Goal: Transaction & Acquisition: Purchase product/service

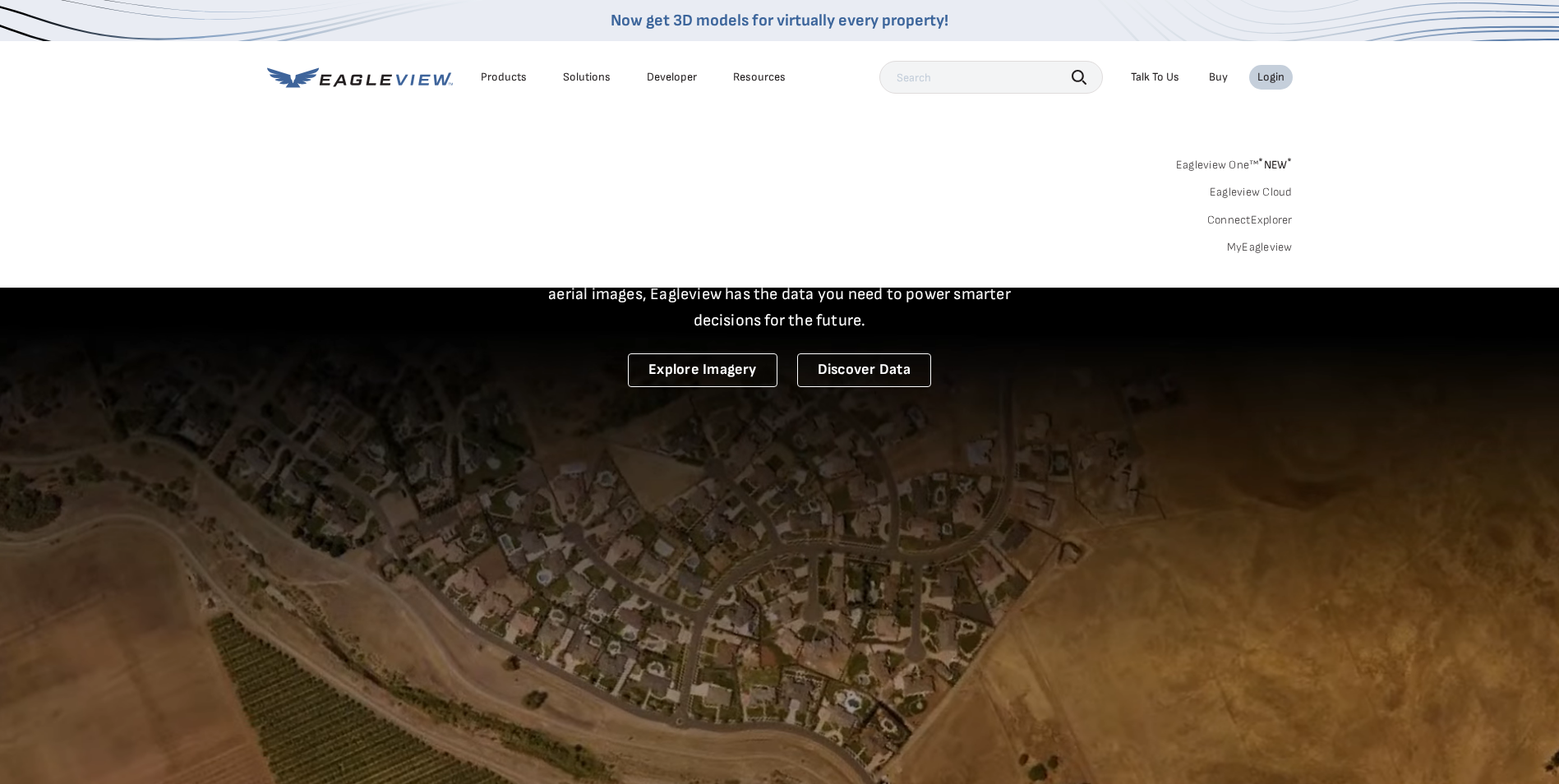
click at [1247, 246] on link "MyEagleview" at bounding box center [1260, 247] width 66 height 15
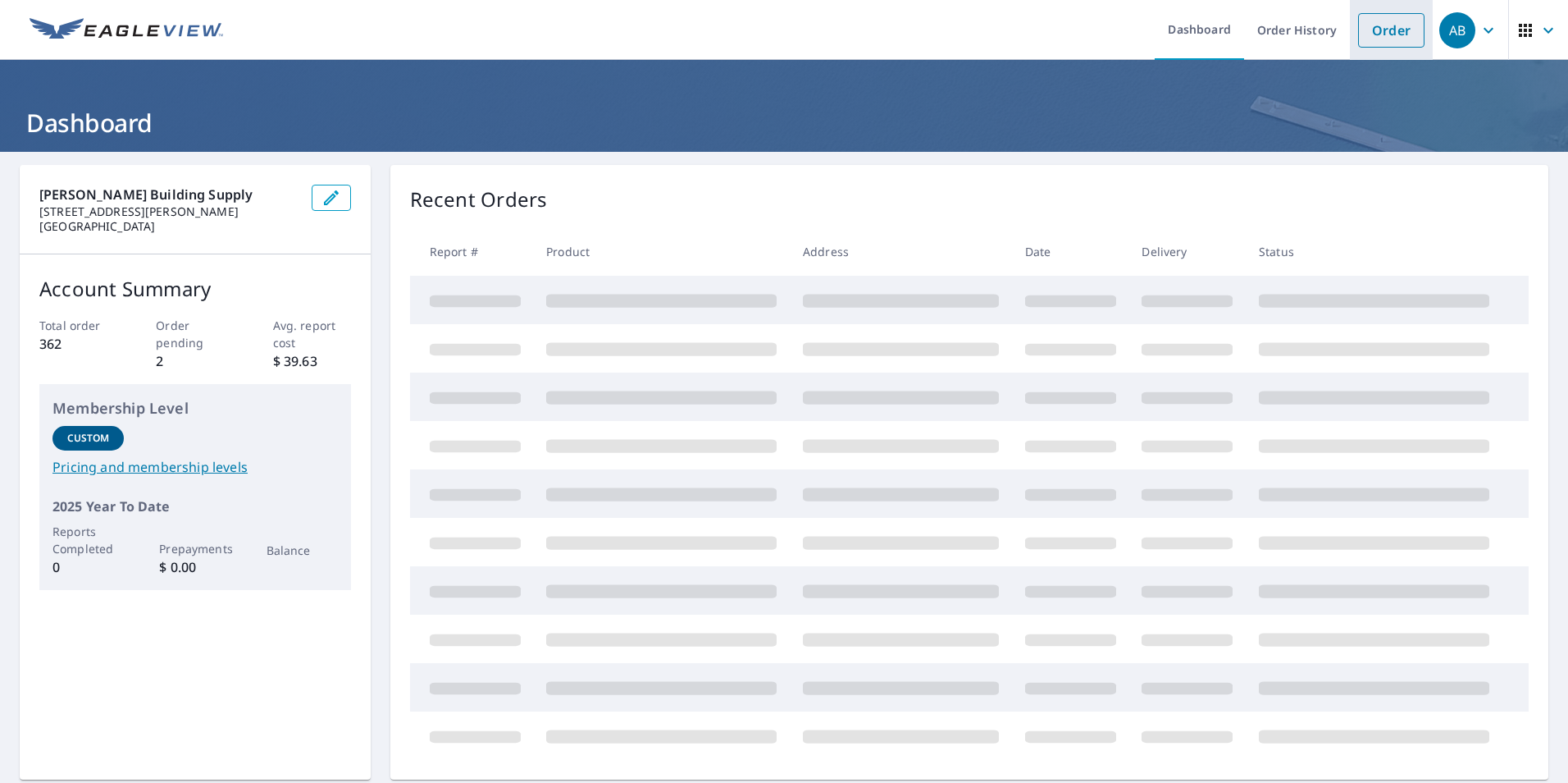
click at [1364, 38] on link "Order" at bounding box center [1390, 30] width 66 height 34
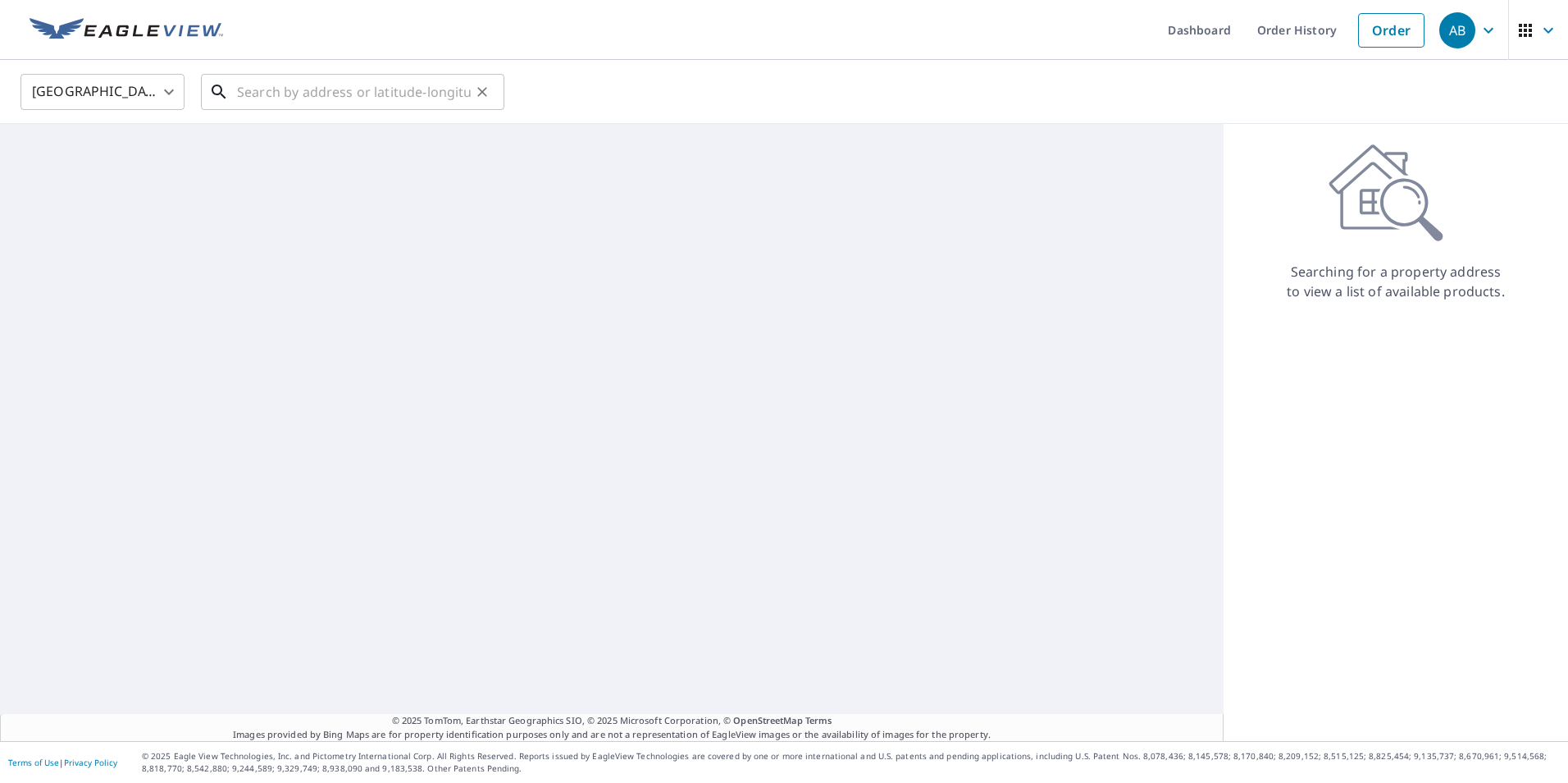
click at [446, 94] on input "text" at bounding box center [354, 91] width 234 height 46
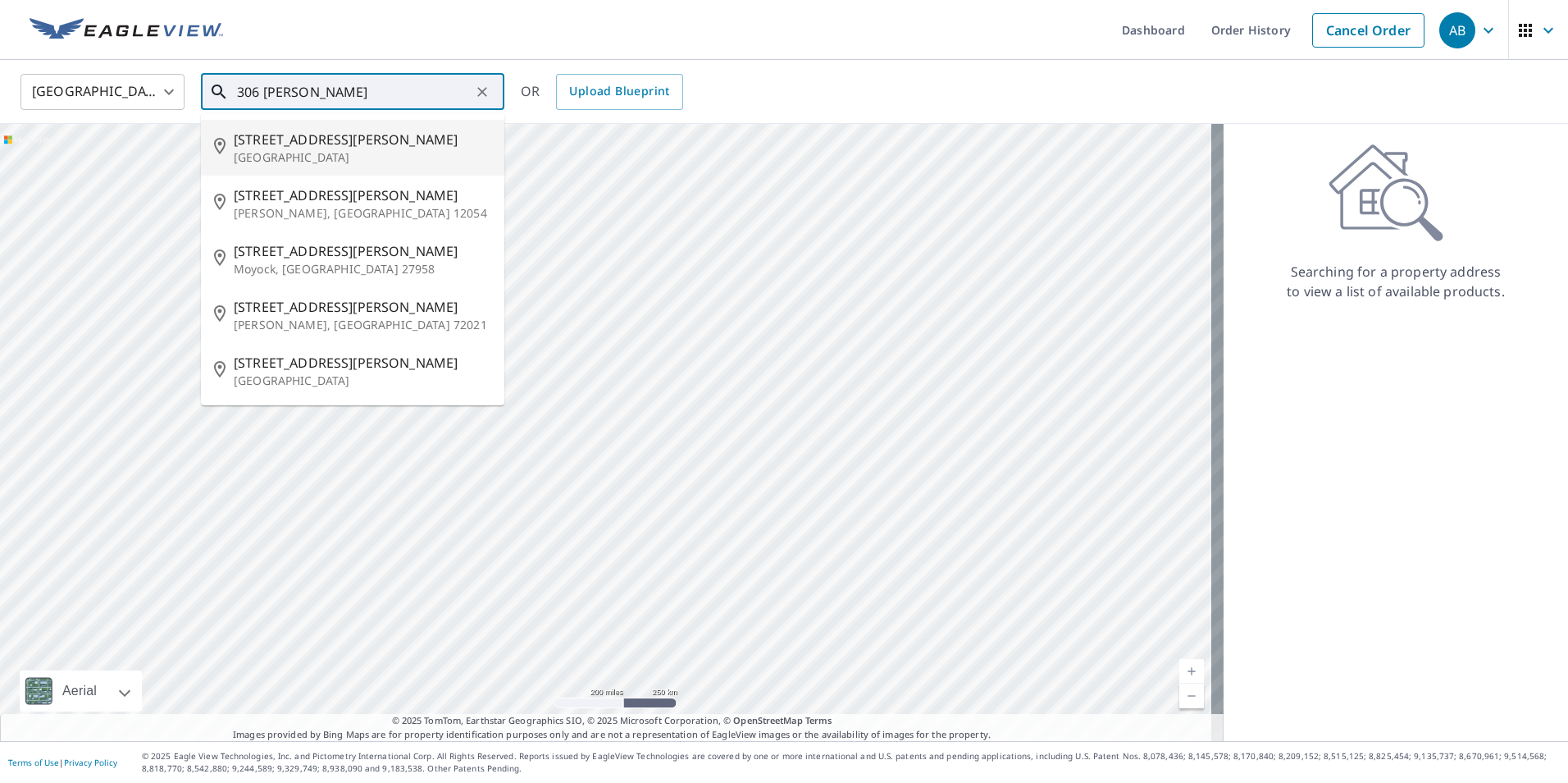
click at [332, 149] on p "[GEOGRAPHIC_DATA]" at bounding box center [362, 157] width 258 height 17
type input "[STREET_ADDRESS][PERSON_NAME]"
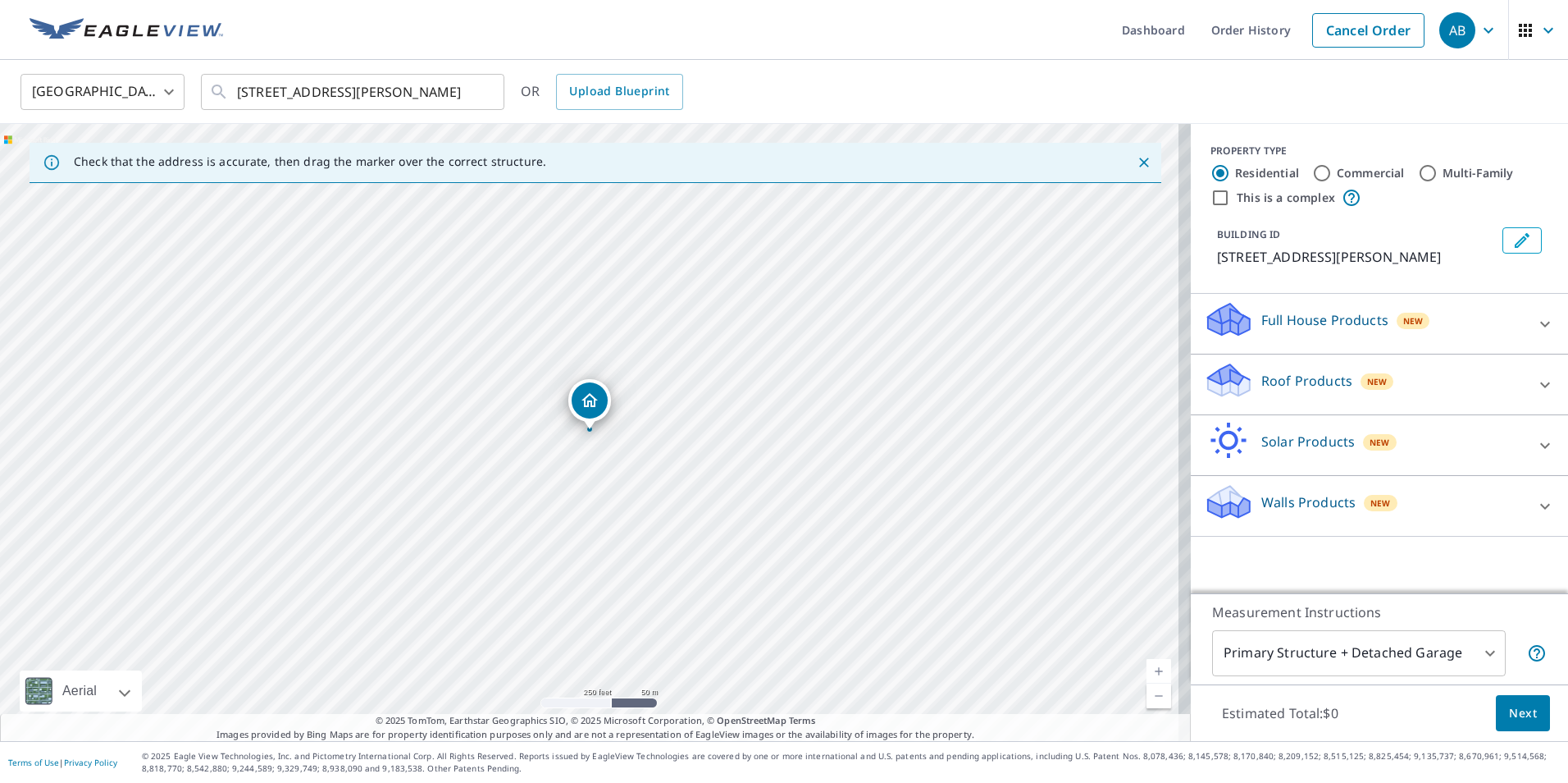
click at [1538, 385] on icon at bounding box center [1545, 385] width 20 height 20
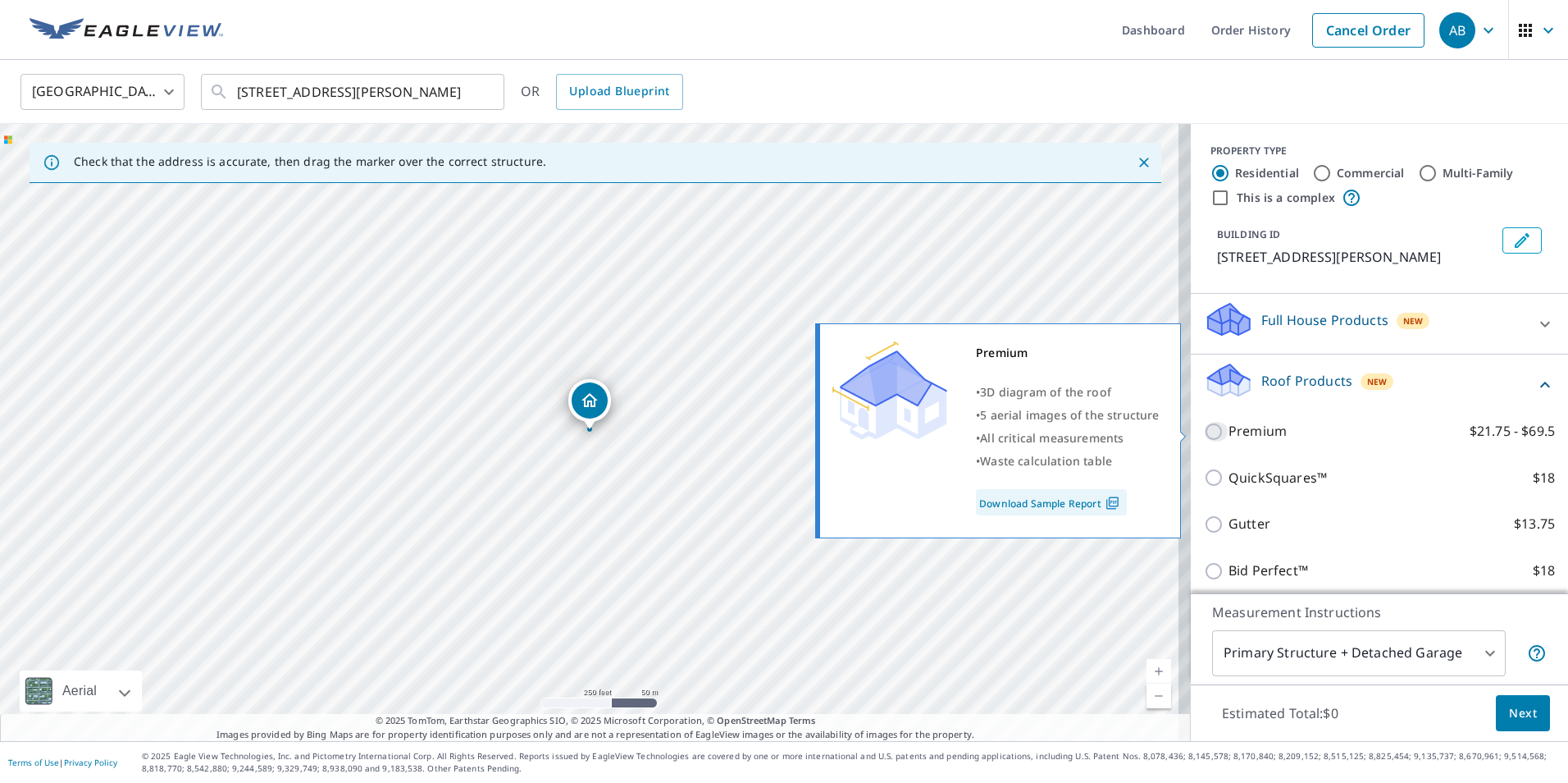
click at [1204, 432] on input "Premium $21.75 - $69.5" at bounding box center [1216, 431] width 24 height 20
checkbox input "true"
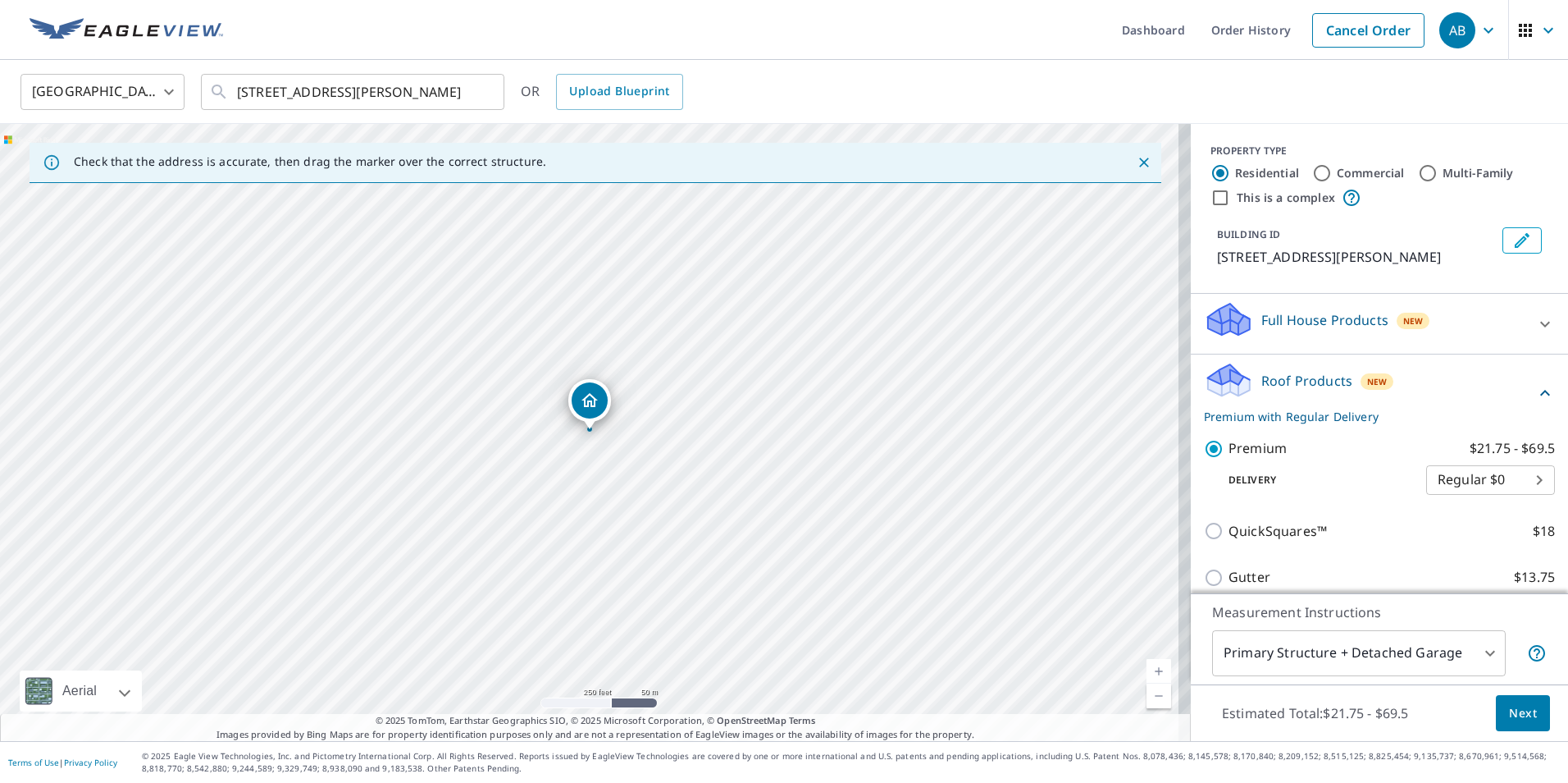
click at [1509, 718] on span "Next" at bounding box center [1523, 713] width 28 height 20
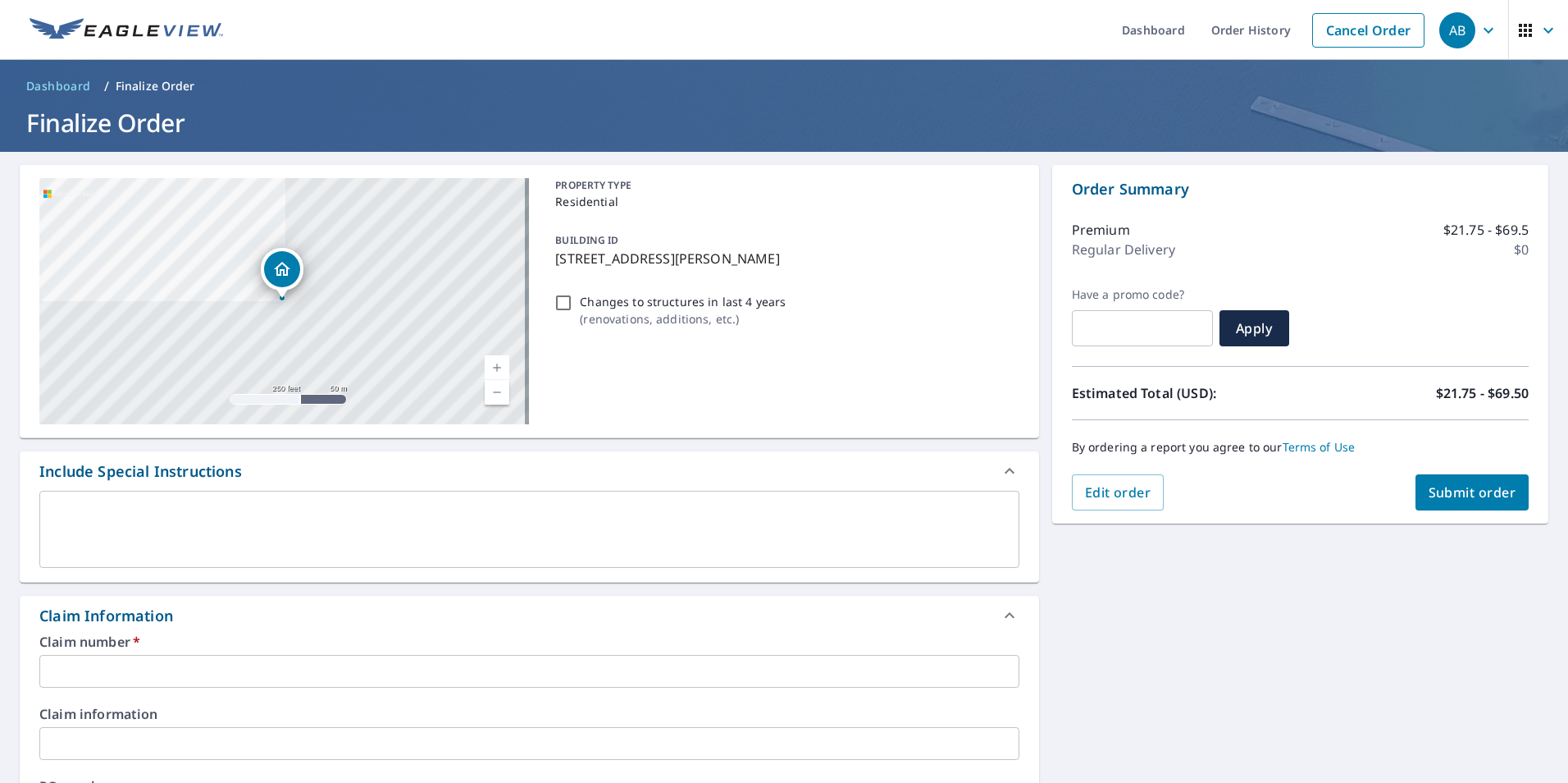
click at [560, 307] on input "Changes to structures in last 4 years ( renovations, additions, etc. )" at bounding box center [563, 303] width 20 height 20
checkbox input "true"
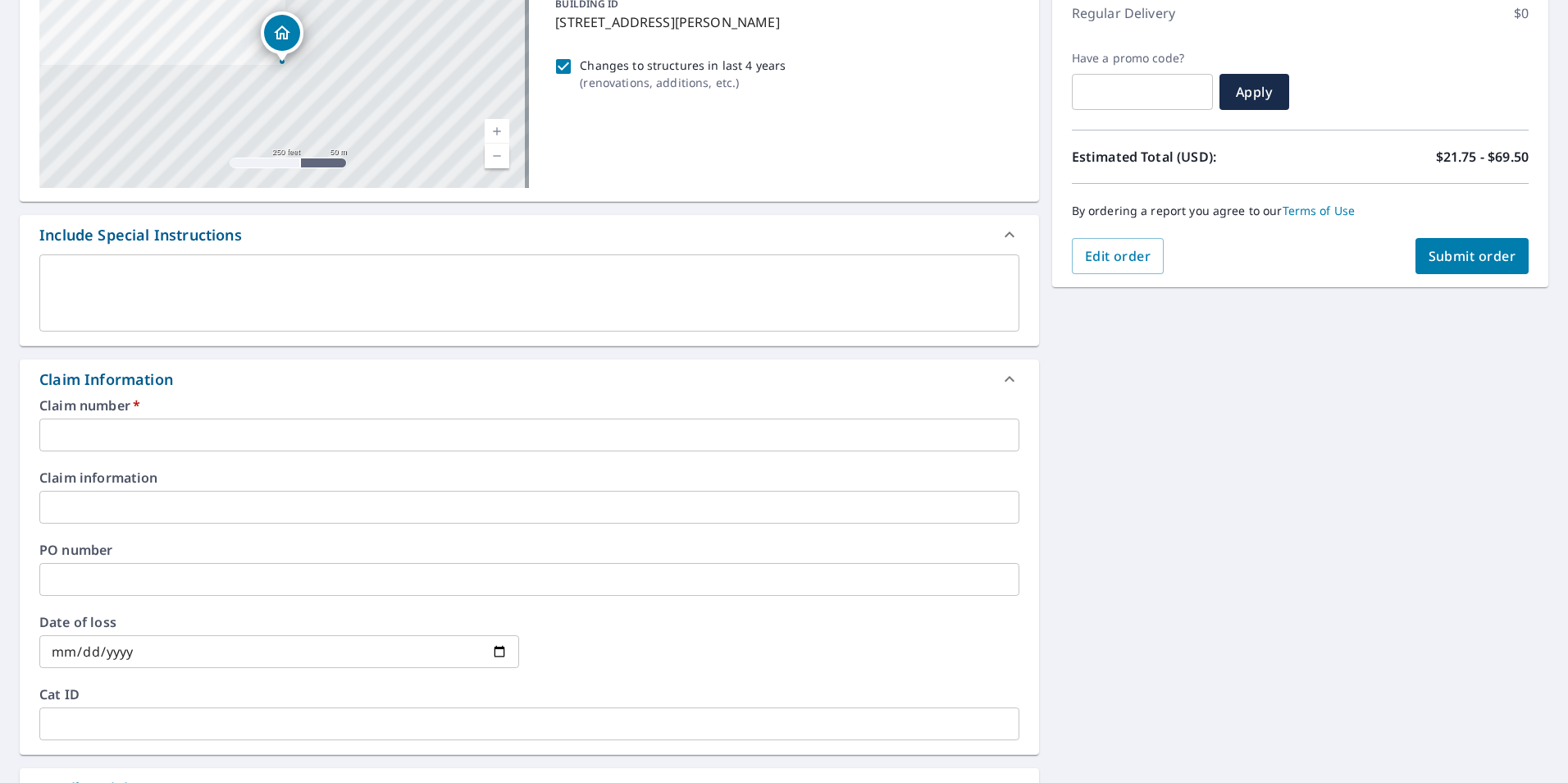
scroll to position [246, 0]
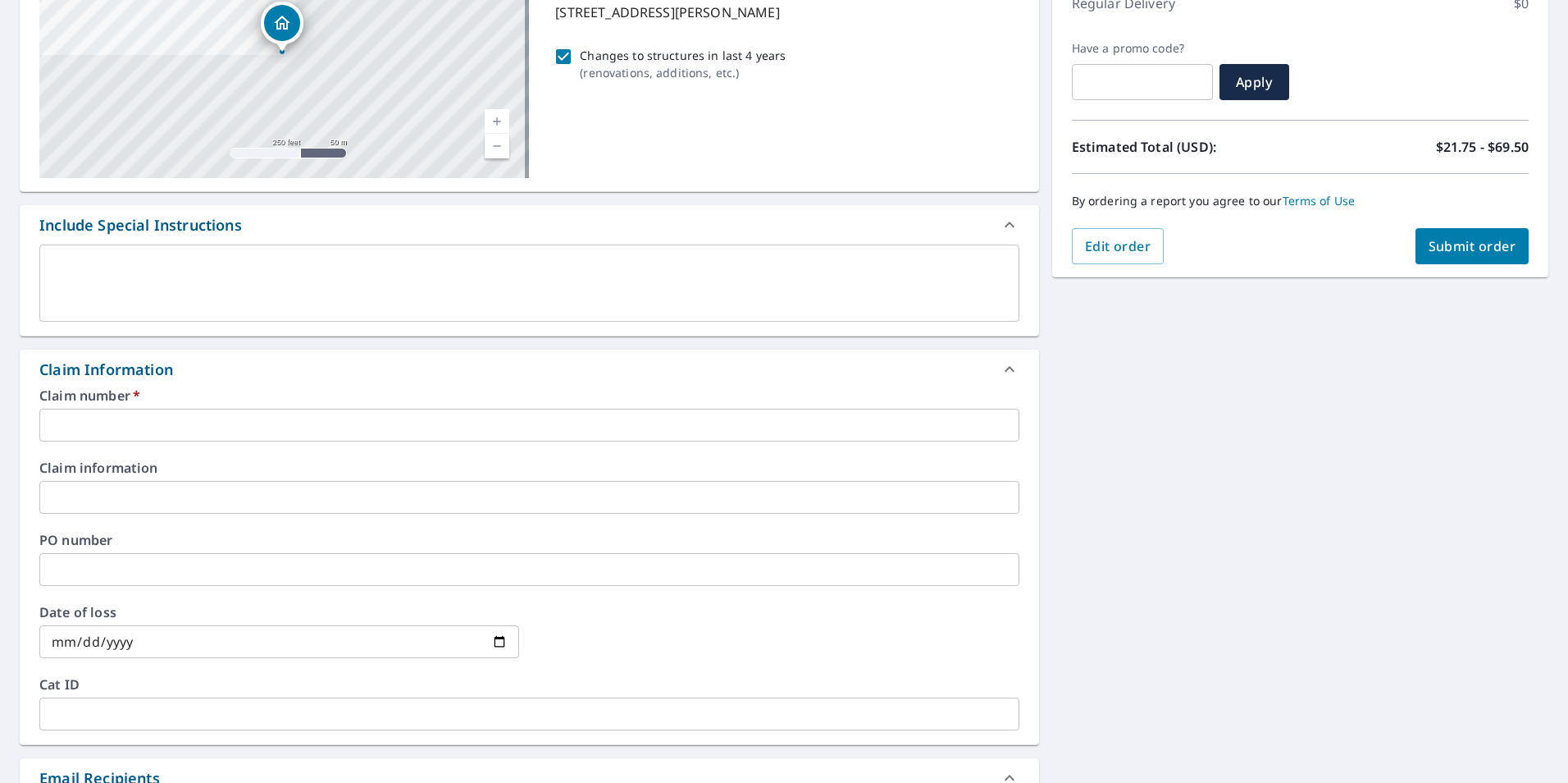
click at [163, 421] on input "text" at bounding box center [529, 425] width 980 height 33
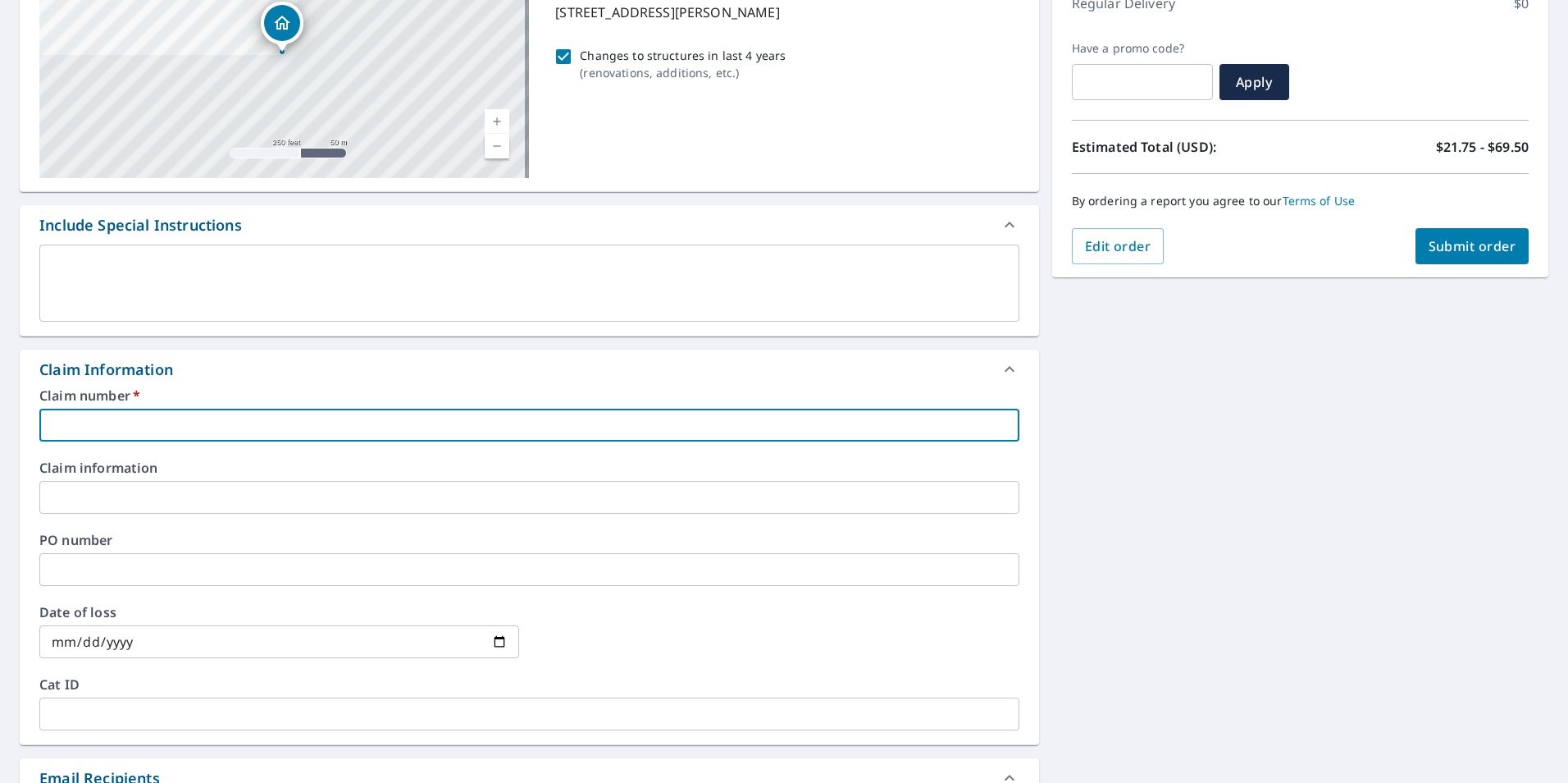
paste input "7894020"
type input "7894020"
checkbox input "true"
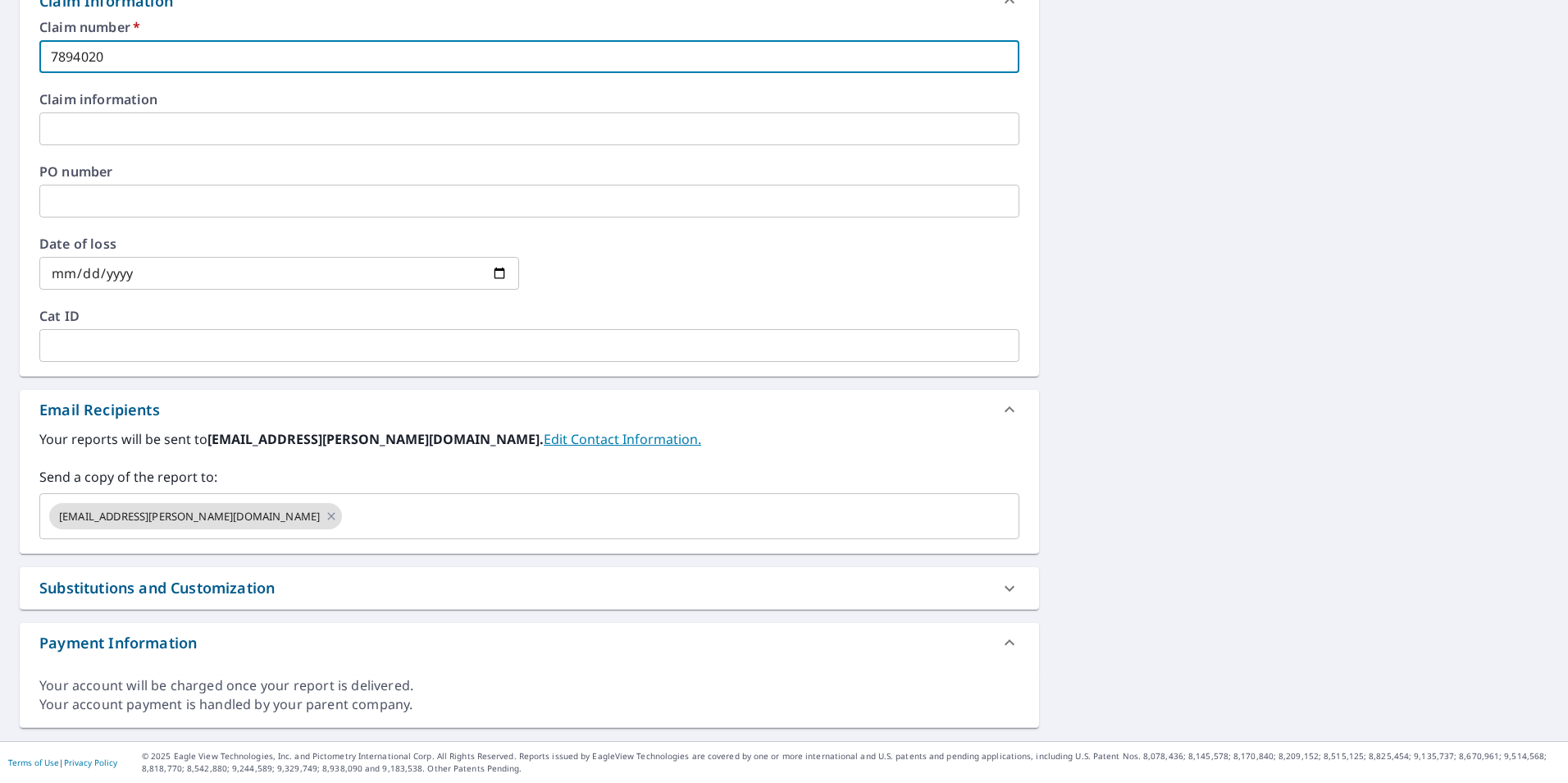
type input "7894020"
click at [119, 597] on div "Substitutions and Customization" at bounding box center [156, 588] width 235 height 22
checkbox input "true"
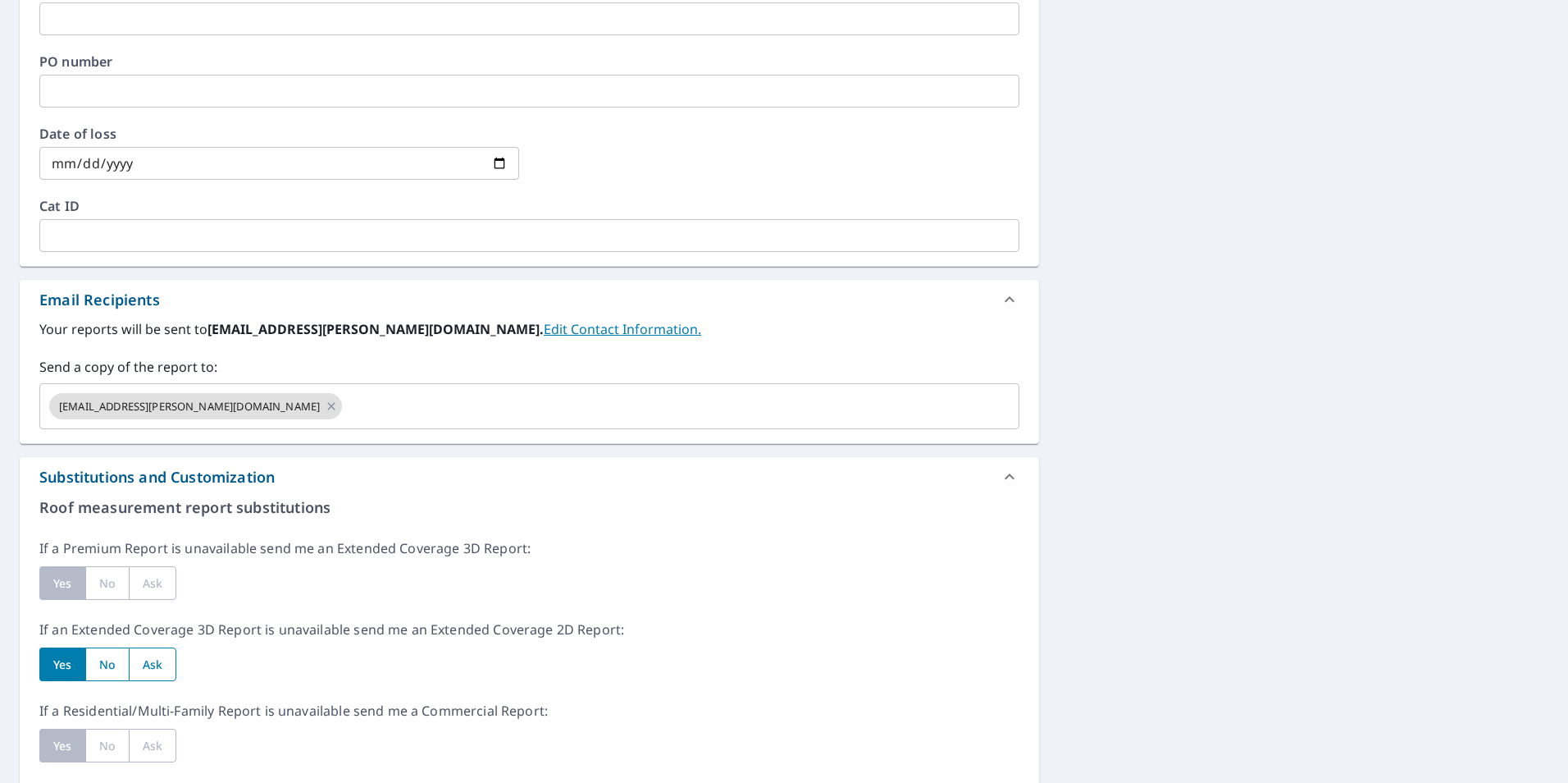
scroll to position [943, 0]
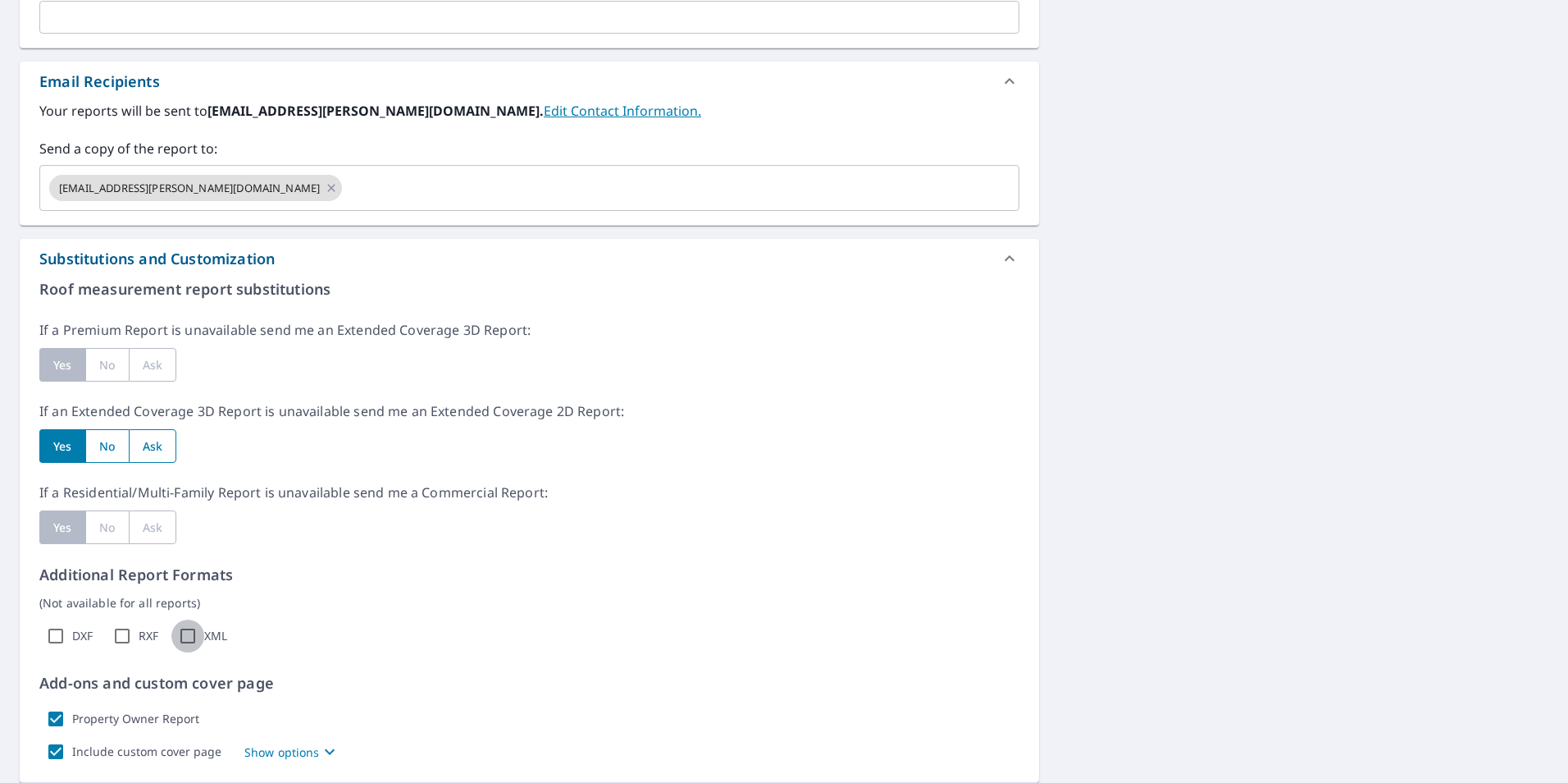
click at [190, 633] on input "XML" at bounding box center [187, 635] width 33 height 33
checkbox input "true"
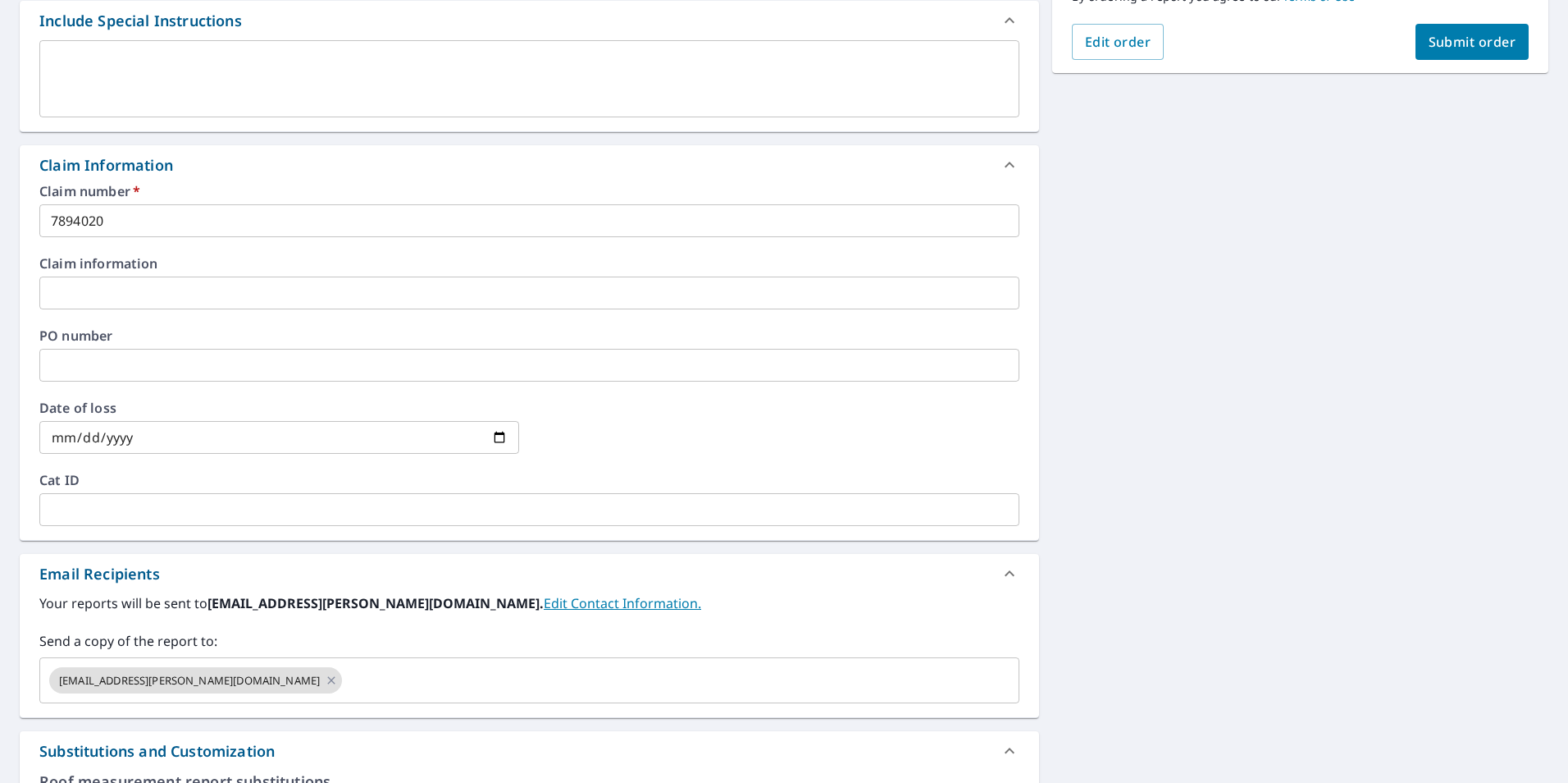
scroll to position [40, 0]
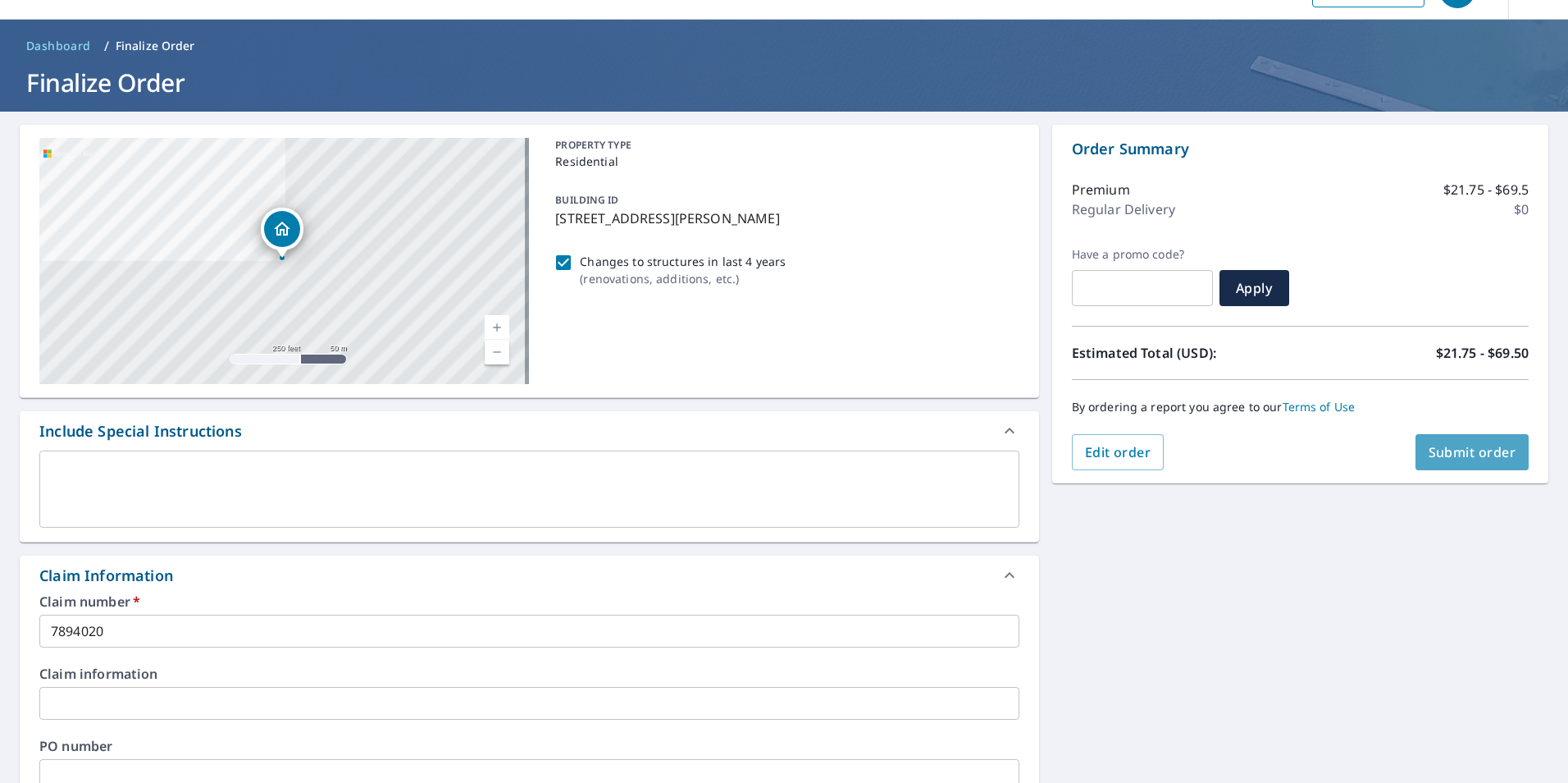
click at [1469, 455] on span "Submit order" at bounding box center [1472, 452] width 87 height 18
checkbox input "true"
